Goal: Information Seeking & Learning: Learn about a topic

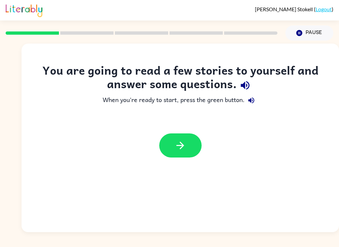
click at [186, 137] on button "button" at bounding box center [180, 146] width 42 height 24
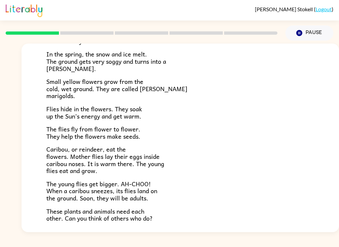
scroll to position [82, 0]
click at [38, 220] on div "Tundra Near the top of the world is land called tundra. The tundra is flat and …" at bounding box center [180, 107] width 317 height 291
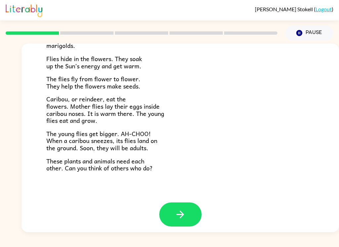
scroll to position [131, 0]
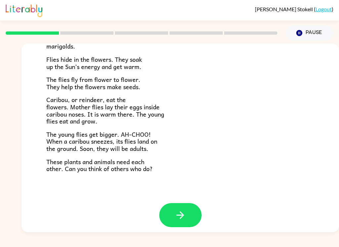
click at [169, 221] on button "button" at bounding box center [180, 215] width 42 height 24
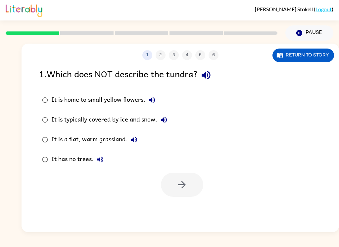
click at [220, 103] on div "It is home to small yellow flowers. It is typically covered by ice and snow. It…" at bounding box center [189, 129] width 300 height 79
click at [45, 110] on label "It is home to small yellow flowers." at bounding box center [104, 100] width 138 height 20
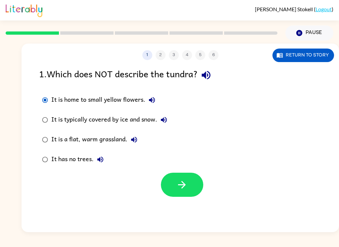
click at [154, 104] on icon "button" at bounding box center [152, 100] width 8 height 8
click at [152, 99] on icon "button" at bounding box center [152, 100] width 8 height 8
click at [152, 102] on icon "button" at bounding box center [152, 100] width 8 height 8
click at [161, 125] on button "It is typically covered by ice and snow." at bounding box center [163, 119] width 13 height 13
click at [134, 138] on icon "button" at bounding box center [134, 140] width 6 height 6
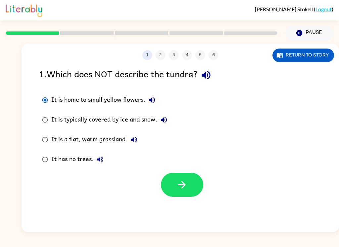
click at [130, 143] on icon "button" at bounding box center [134, 140] width 8 height 8
click at [138, 135] on button "It is a flat, warm grassland." at bounding box center [133, 139] width 13 height 13
click at [133, 143] on icon "button" at bounding box center [134, 140] width 8 height 8
click at [130, 140] on button "It is a flat, warm grassland." at bounding box center [133, 139] width 13 height 13
click at [184, 191] on icon "button" at bounding box center [182, 185] width 12 height 12
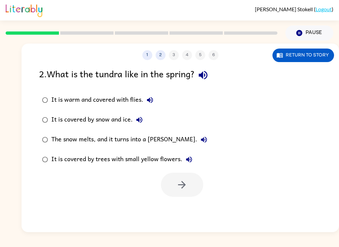
click at [204, 76] on icon "button" at bounding box center [203, 75] width 9 height 9
click at [149, 100] on icon "button" at bounding box center [150, 100] width 6 height 6
click at [142, 124] on icon "button" at bounding box center [139, 120] width 8 height 8
click at [141, 119] on icon "button" at bounding box center [139, 120] width 8 height 8
click at [137, 120] on icon "button" at bounding box center [139, 120] width 6 height 6
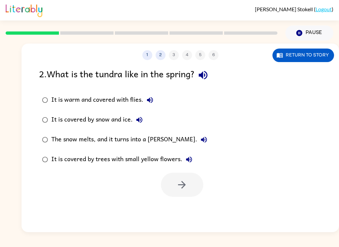
click at [200, 140] on icon "button" at bounding box center [204, 140] width 8 height 8
click at [188, 161] on icon "button" at bounding box center [189, 160] width 6 height 6
click at [191, 161] on icon "button" at bounding box center [189, 160] width 6 height 6
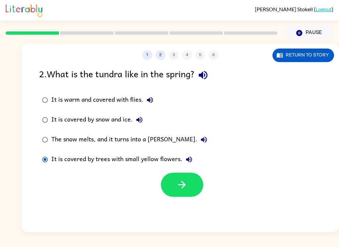
click at [180, 188] on icon "button" at bounding box center [182, 185] width 12 height 12
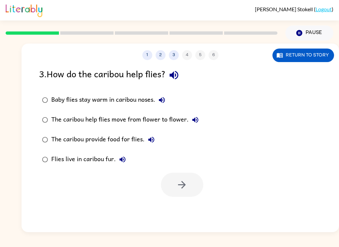
click at [162, 103] on icon "button" at bounding box center [162, 100] width 6 height 6
click at [196, 119] on icon "button" at bounding box center [195, 120] width 6 height 6
click at [150, 144] on icon "button" at bounding box center [151, 140] width 8 height 8
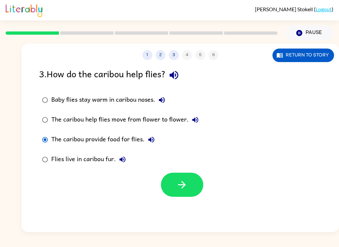
click at [124, 162] on icon "button" at bounding box center [122, 160] width 6 height 6
click at [52, 156] on div "Flies live in caribou fur." at bounding box center [90, 159] width 78 height 13
click at [184, 188] on icon "button" at bounding box center [182, 185] width 12 height 12
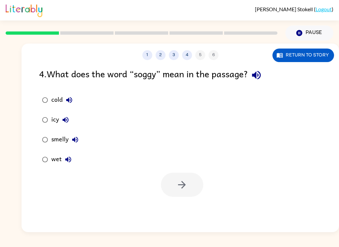
click at [59, 164] on div "wet" at bounding box center [62, 159] width 23 height 13
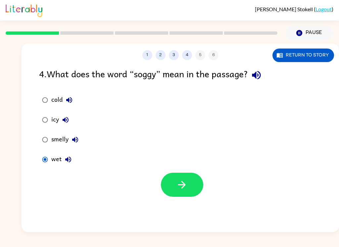
click at [261, 74] on icon "button" at bounding box center [256, 75] width 12 height 12
click at [190, 185] on button "button" at bounding box center [182, 185] width 42 height 24
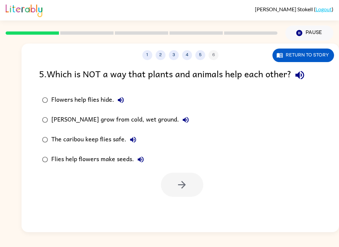
click at [121, 95] on button "Flowers help flies hide." at bounding box center [120, 100] width 13 height 13
click at [296, 79] on icon "button" at bounding box center [300, 75] width 12 height 12
click at [300, 77] on icon "button" at bounding box center [299, 75] width 9 height 9
click at [308, 75] on button "button" at bounding box center [299, 75] width 17 height 17
click at [302, 74] on icon "button" at bounding box center [299, 75] width 9 height 9
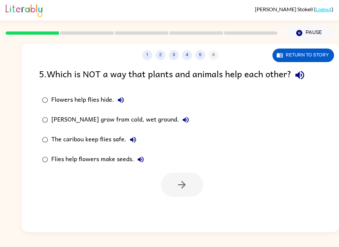
click at [304, 75] on icon "button" at bounding box center [299, 75] width 9 height 9
click at [113, 103] on div "Flowers help flies hide." at bounding box center [89, 100] width 76 height 13
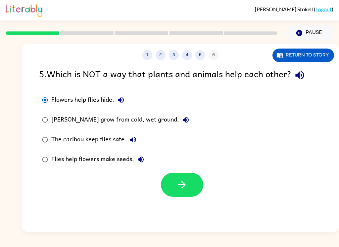
click at [124, 102] on icon "button" at bounding box center [121, 100] width 8 height 8
click at [185, 121] on icon "button" at bounding box center [186, 120] width 6 height 6
click at [184, 122] on icon "button" at bounding box center [186, 120] width 8 height 8
click at [183, 120] on icon "button" at bounding box center [186, 120] width 6 height 6
click at [136, 141] on icon "button" at bounding box center [133, 140] width 8 height 8
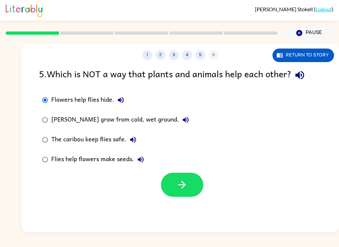
click at [142, 157] on icon "button" at bounding box center [141, 160] width 8 height 8
click at [141, 161] on icon "button" at bounding box center [141, 160] width 6 height 6
click at [129, 143] on icon "button" at bounding box center [133, 140] width 8 height 8
click at [132, 143] on icon "button" at bounding box center [133, 140] width 8 height 8
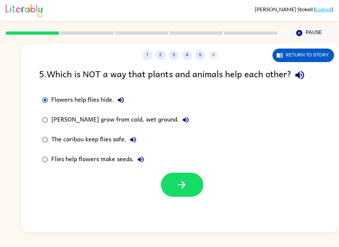
click at [132, 140] on icon "button" at bounding box center [133, 140] width 6 height 6
click at [187, 119] on button "[PERSON_NAME] grow from cold, wet ground." at bounding box center [185, 119] width 13 height 13
click at [123, 98] on icon "button" at bounding box center [121, 100] width 8 height 8
click at [188, 197] on button "button" at bounding box center [182, 185] width 42 height 24
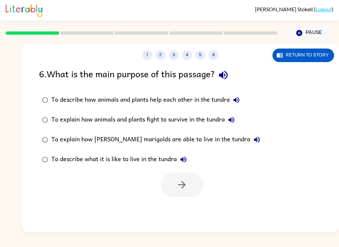
click at [188, 197] on div at bounding box center [182, 185] width 42 height 24
click at [226, 77] on icon "button" at bounding box center [223, 75] width 12 height 12
click at [243, 101] on button "To describe how animals and plants help each other in the tundra" at bounding box center [236, 100] width 13 height 13
click at [238, 119] on button "To explain how animals and plants fight to survive in the tundra" at bounding box center [231, 119] width 13 height 13
click at [237, 118] on button "To explain how animals and plants fight to survive in the tundra" at bounding box center [231, 119] width 13 height 13
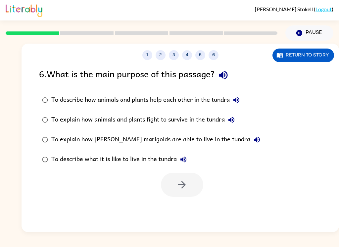
click at [231, 120] on icon "button" at bounding box center [231, 120] width 6 height 6
click at [250, 135] on button "To explain how [PERSON_NAME] marigolds are able to live in the tundra" at bounding box center [256, 139] width 13 height 13
click at [189, 163] on button "To describe what it is like to live in the tundra" at bounding box center [183, 159] width 13 height 13
click at [227, 75] on icon "button" at bounding box center [223, 75] width 9 height 9
click at [226, 77] on icon "button" at bounding box center [223, 75] width 12 height 12
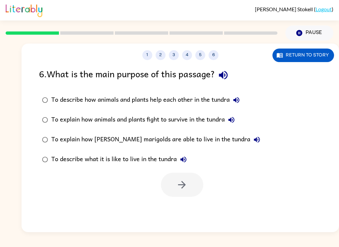
click at [223, 75] on icon "button" at bounding box center [223, 75] width 9 height 9
click at [243, 96] on button "To describe how animals and plants help each other in the tundra" at bounding box center [236, 100] width 13 height 13
click at [240, 101] on icon "button" at bounding box center [236, 100] width 8 height 8
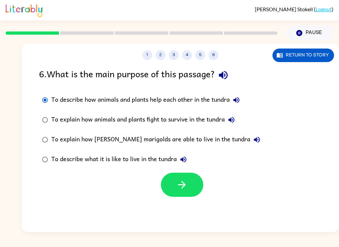
click at [185, 189] on icon "button" at bounding box center [182, 185] width 12 height 12
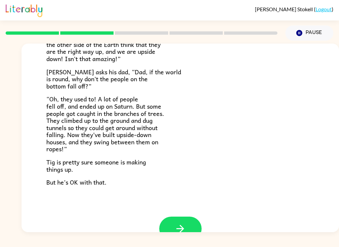
scroll to position [173, 0]
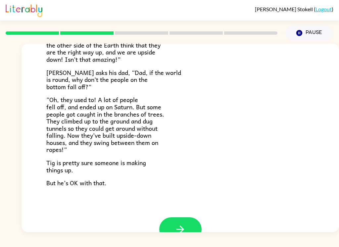
click at [182, 218] on button "button" at bounding box center [180, 230] width 42 height 24
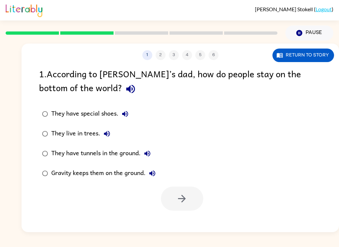
scroll to position [0, 0]
click at [310, 57] on button "Return to story" at bounding box center [303, 56] width 62 height 14
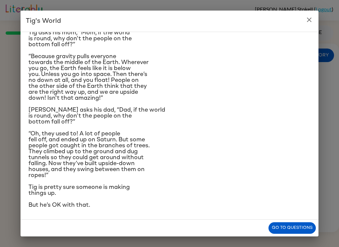
scroll to position [130, 0]
click at [285, 221] on div "Go to questions" at bounding box center [170, 228] width 298 height 17
click at [283, 226] on button "Go to questions" at bounding box center [291, 229] width 47 height 12
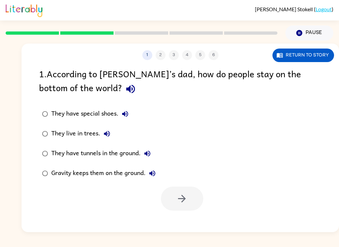
click at [148, 38] on div at bounding box center [142, 33] width 280 height 23
click at [190, 199] on div at bounding box center [182, 199] width 42 height 24
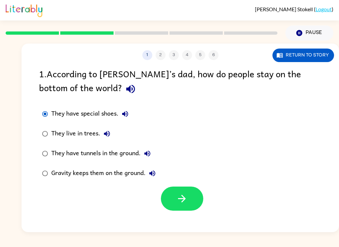
click at [190, 200] on button "button" at bounding box center [182, 199] width 42 height 24
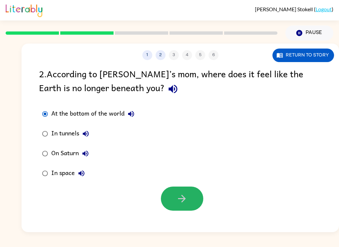
click at [180, 199] on icon "button" at bounding box center [182, 199] width 12 height 12
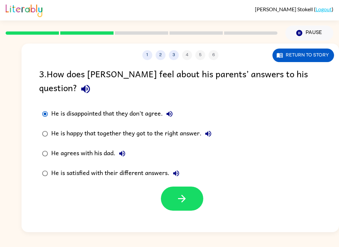
click at [40, 124] on label "He is happy that together they got to the right answer." at bounding box center [126, 134] width 183 height 20
click at [179, 193] on icon "button" at bounding box center [182, 199] width 12 height 12
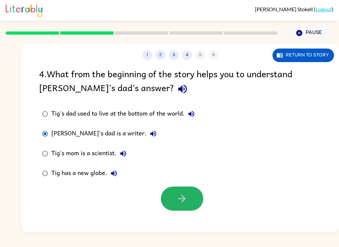
click at [190, 197] on button "button" at bounding box center [182, 199] width 42 height 24
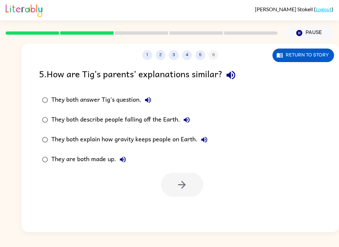
click at [118, 104] on div "They both answer Tig’s question." at bounding box center [102, 100] width 103 height 13
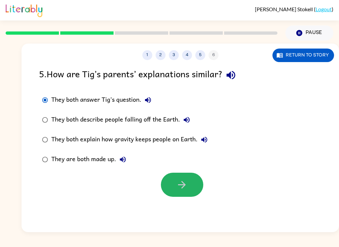
click at [184, 182] on icon "button" at bounding box center [182, 185] width 12 height 12
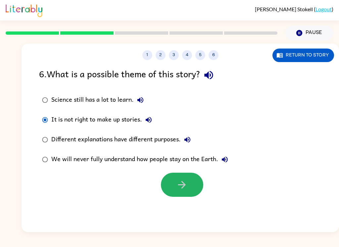
click at [180, 187] on icon "button" at bounding box center [182, 185] width 12 height 12
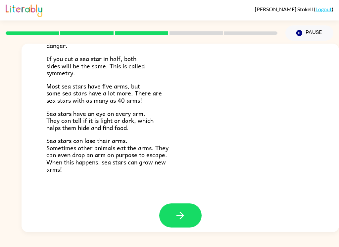
scroll to position [185, 0]
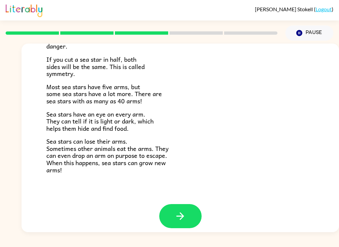
click at [183, 211] on icon "button" at bounding box center [180, 217] width 12 height 12
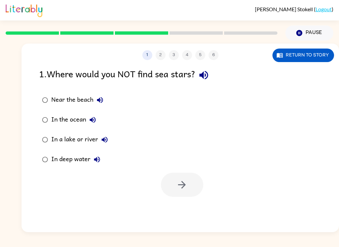
scroll to position [0, 0]
click at [45, 92] on label "Near the beach" at bounding box center [74, 100] width 79 height 20
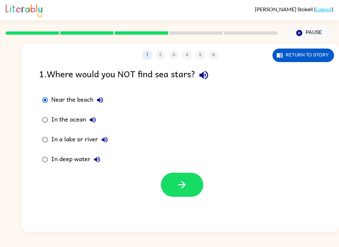
click at [184, 187] on icon "button" at bounding box center [182, 185] width 12 height 12
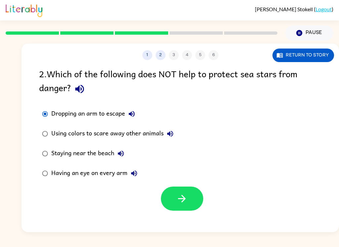
click at [194, 202] on button "button" at bounding box center [182, 199] width 42 height 24
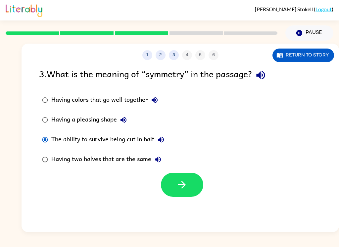
click at [183, 187] on icon "button" at bounding box center [182, 185] width 12 height 12
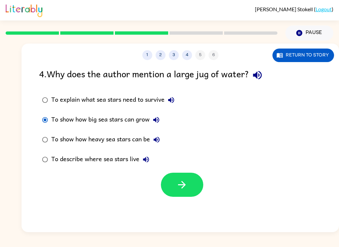
click at [191, 179] on button "button" at bounding box center [182, 185] width 42 height 24
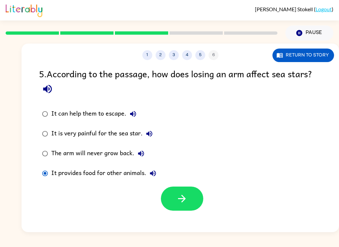
click at [186, 197] on icon "button" at bounding box center [182, 199] width 12 height 12
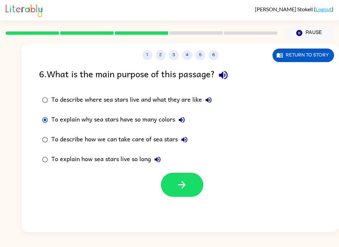
click at [190, 181] on button "button" at bounding box center [182, 185] width 42 height 24
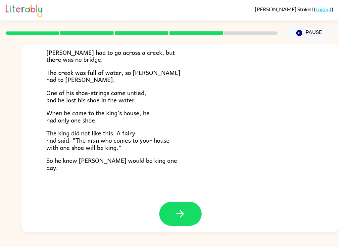
scroll to position [110, 0]
click at [191, 210] on button "button" at bounding box center [180, 214] width 42 height 24
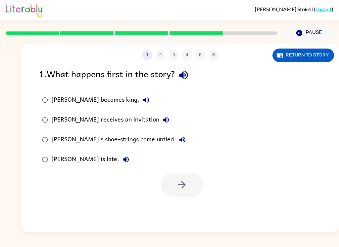
scroll to position [0, 0]
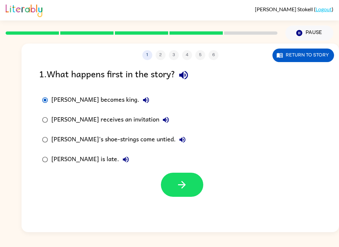
click at [174, 184] on button "button" at bounding box center [182, 185] width 42 height 24
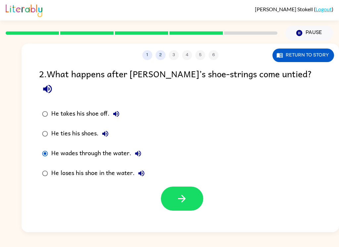
click at [58, 108] on div "He takes his shoe off." at bounding box center [86, 114] width 71 height 13
click at [188, 187] on button "button" at bounding box center [182, 199] width 42 height 24
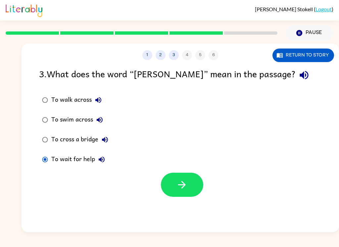
click at [183, 188] on icon "button" at bounding box center [182, 185] width 8 height 8
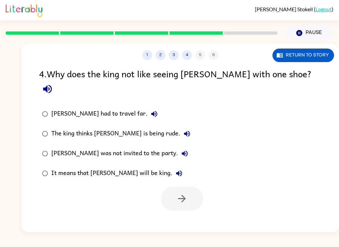
click at [332, 78] on div "4 . Why does the king not like seeing [PERSON_NAME] with one shoe? [PERSON_NAME…" at bounding box center [180, 139] width 317 height 144
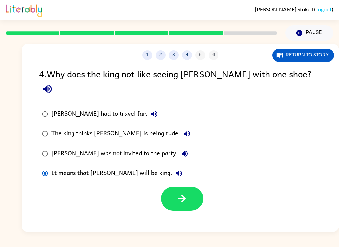
click at [187, 193] on icon "button" at bounding box center [182, 199] width 12 height 12
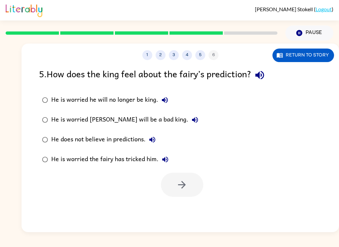
click at [33, 97] on div "5 . How does the king feel about the fairy’s prediction? He is worried he will …" at bounding box center [180, 132] width 317 height 130
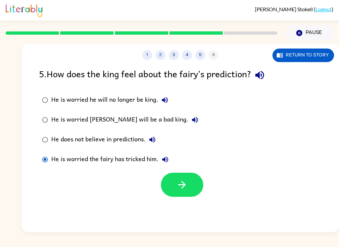
click at [180, 186] on icon "button" at bounding box center [182, 185] width 12 height 12
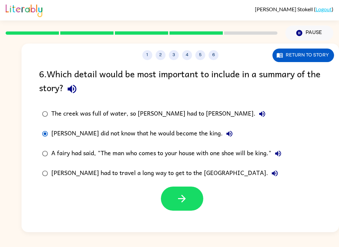
click at [182, 202] on icon "button" at bounding box center [182, 199] width 8 height 8
